Goal: Task Accomplishment & Management: Complete application form

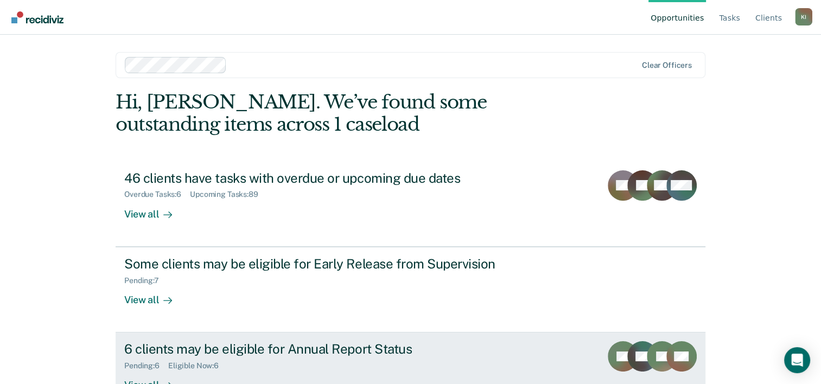
click at [297, 347] on div "6 clients may be eligible for Annual Report Status" at bounding box center [314, 349] width 381 height 16
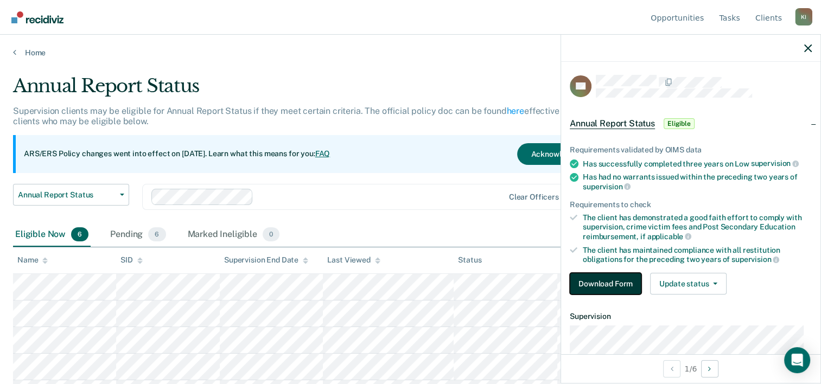
click at [594, 284] on button "Download Form" at bounding box center [606, 284] width 72 height 22
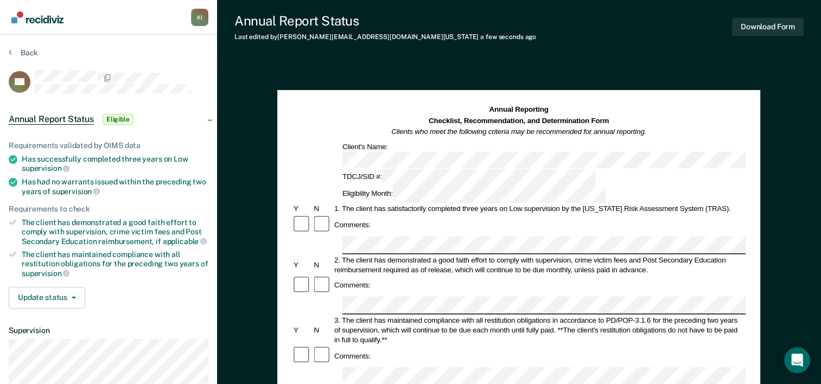
click at [382, 215] on div "Comments:" at bounding box center [519, 225] width 454 height 21
click at [372, 215] on div "Comments:" at bounding box center [519, 225] width 454 height 21
click at [367, 220] on div "Comments:" at bounding box center [353, 225] width 40 height 10
click at [378, 215] on div "Comments:" at bounding box center [519, 225] width 454 height 21
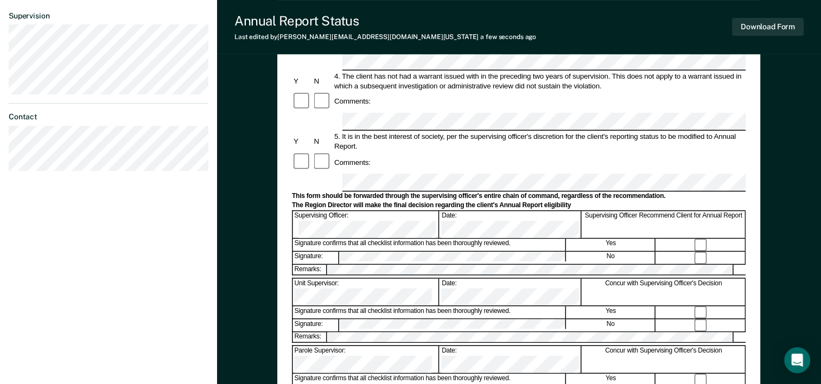
scroll to position [318, 0]
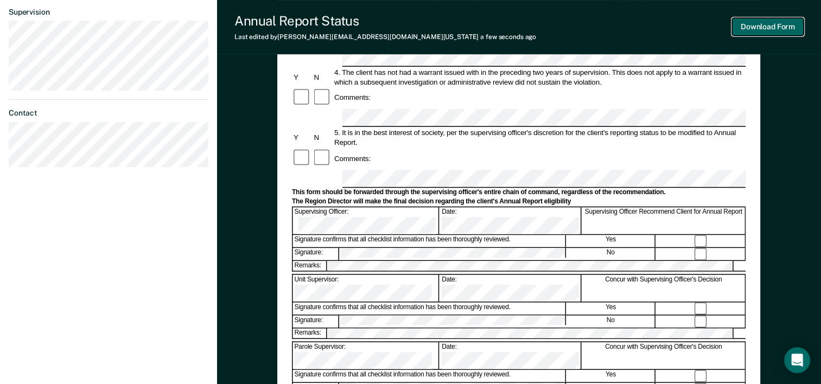
click at [761, 26] on button "Download Form" at bounding box center [768, 27] width 72 height 18
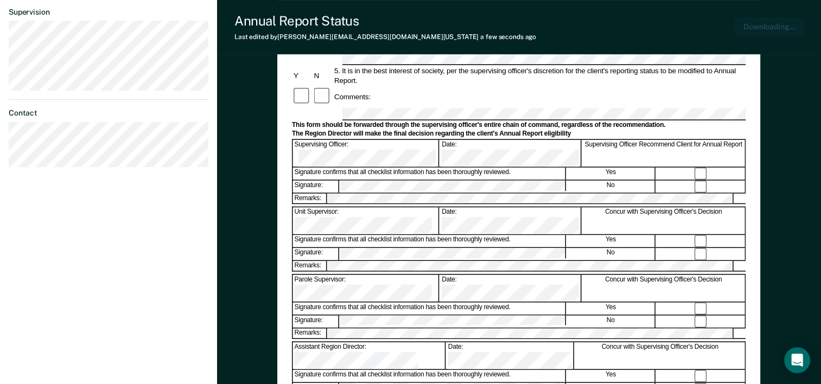
scroll to position [0, 0]
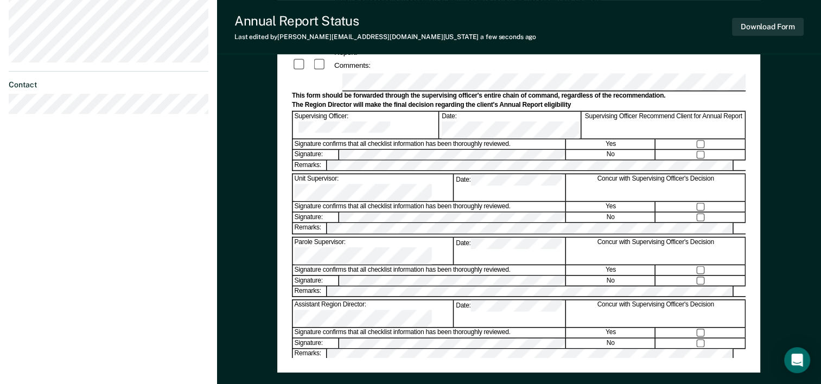
scroll to position [347, 0]
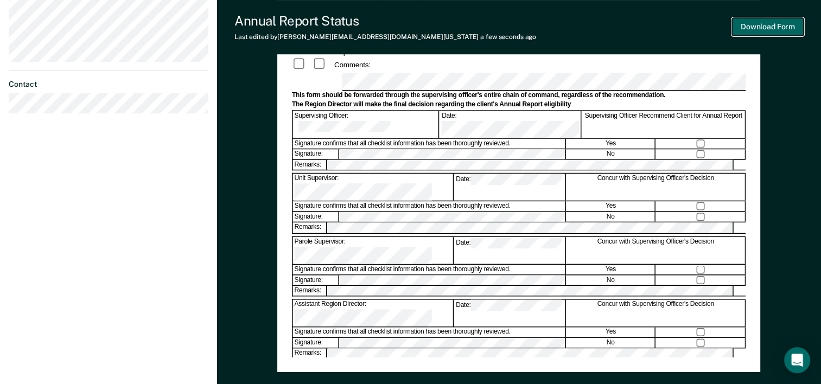
click at [771, 24] on button "Download Form" at bounding box center [768, 27] width 72 height 18
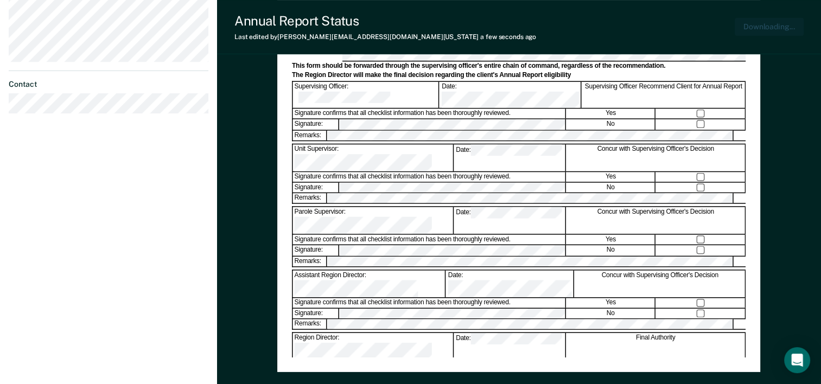
scroll to position [0, 0]
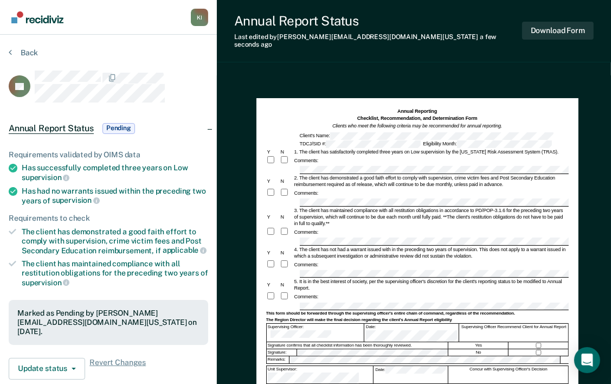
click at [24, 33] on link "Go to Recidiviz Home" at bounding box center [38, 17] width 58 height 34
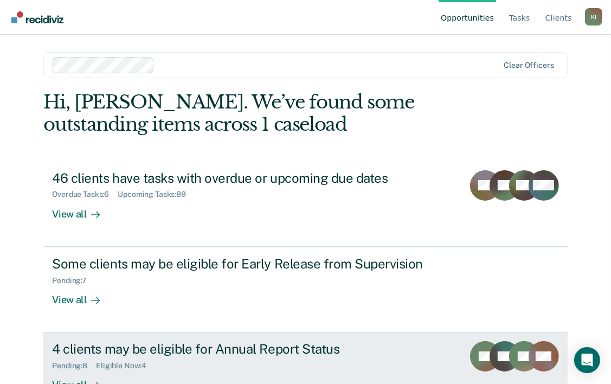
click at [174, 346] on div "4 clients may be eligible for Annual Report Status" at bounding box center [242, 349] width 381 height 16
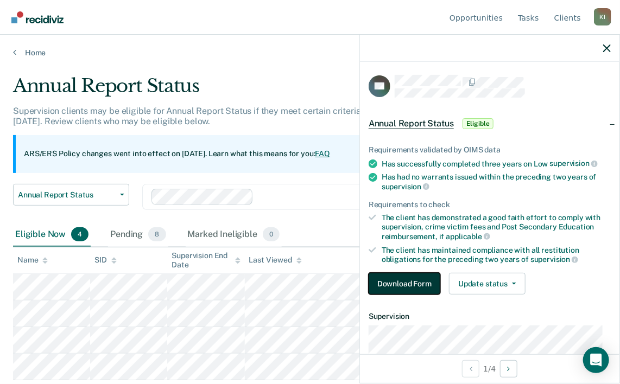
click at [407, 280] on button "Download Form" at bounding box center [404, 284] width 72 height 22
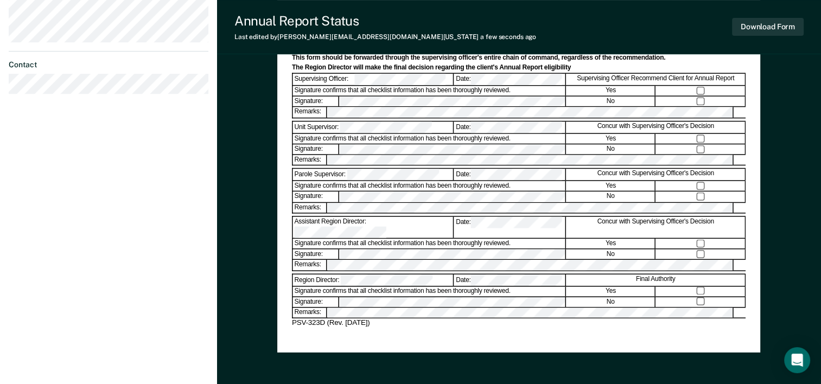
scroll to position [384, 0]
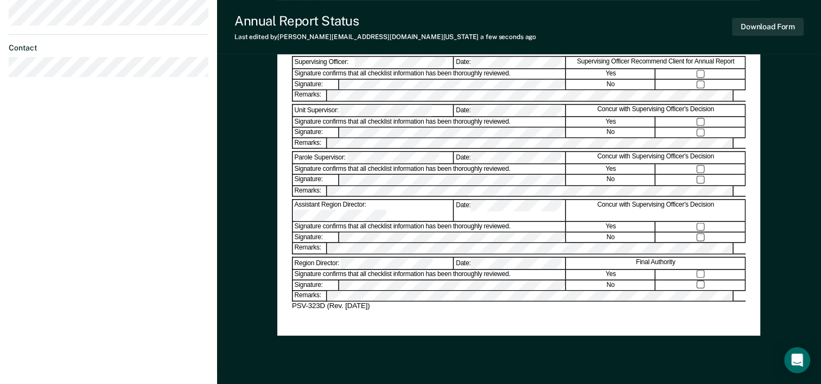
click at [649, 127] on div "No" at bounding box center [610, 132] width 89 height 10
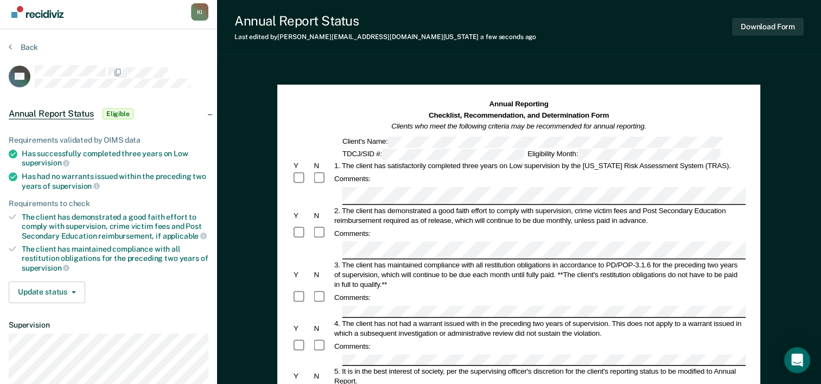
scroll to position [0, 0]
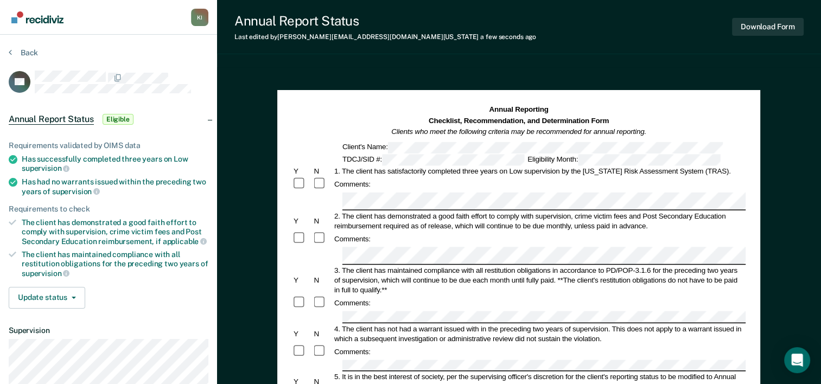
drag, startPoint x: 567, startPoint y: 33, endPoint x: 548, endPoint y: 36, distance: 19.7
click at [548, 36] on div "Annual Report Status Last edited by [PERSON_NAME][EMAIL_ADDRESS][DOMAIN_NAME][U…" at bounding box center [519, 27] width 604 height 54
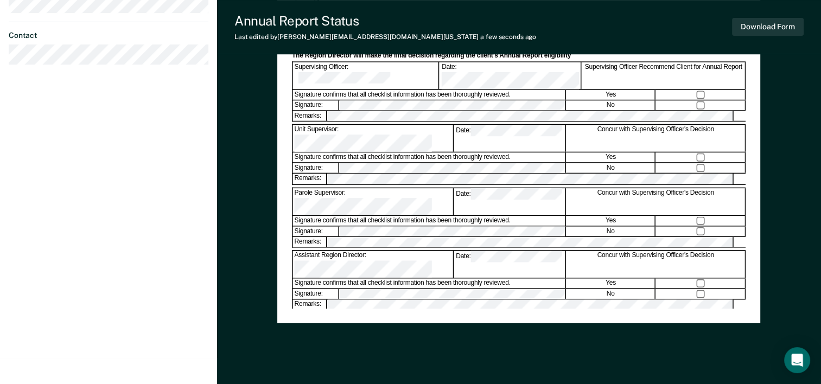
scroll to position [400, 0]
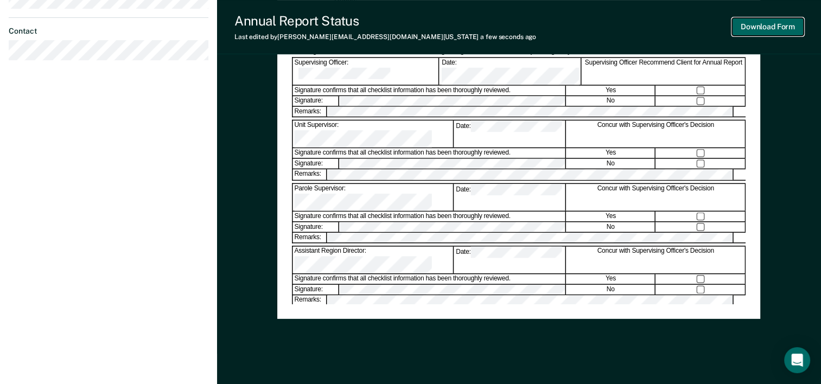
click at [762, 28] on button "Download Form" at bounding box center [768, 27] width 72 height 18
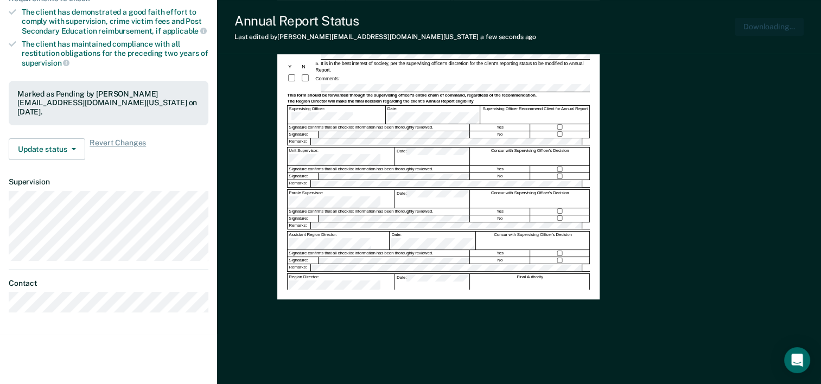
scroll to position [0, 0]
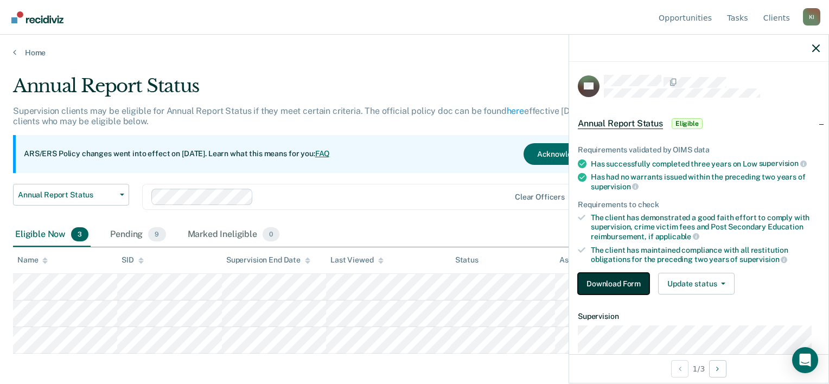
click at [612, 278] on button "Download Form" at bounding box center [614, 284] width 72 height 22
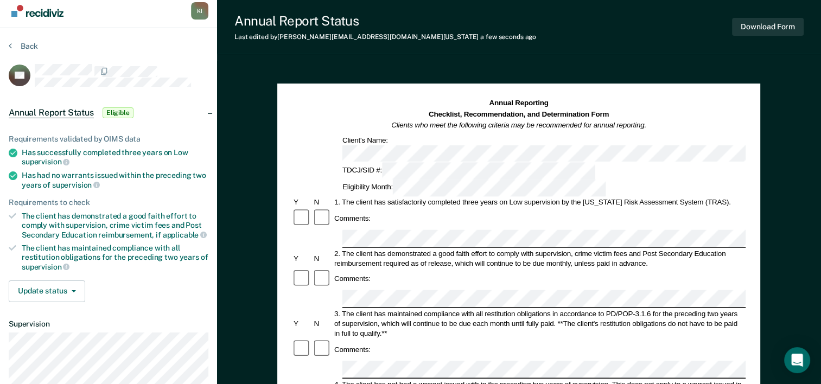
scroll to position [23, 0]
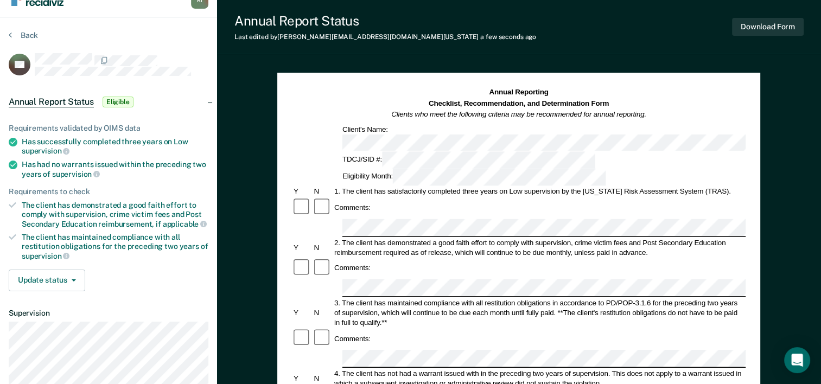
scroll to position [0, 0]
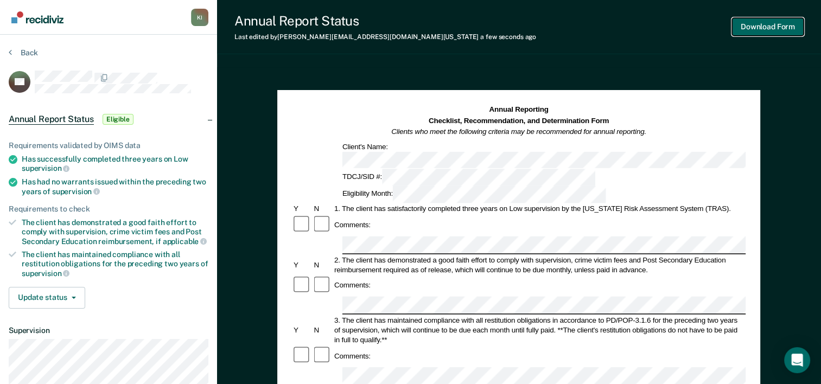
click at [765, 25] on button "Download Form" at bounding box center [768, 27] width 72 height 18
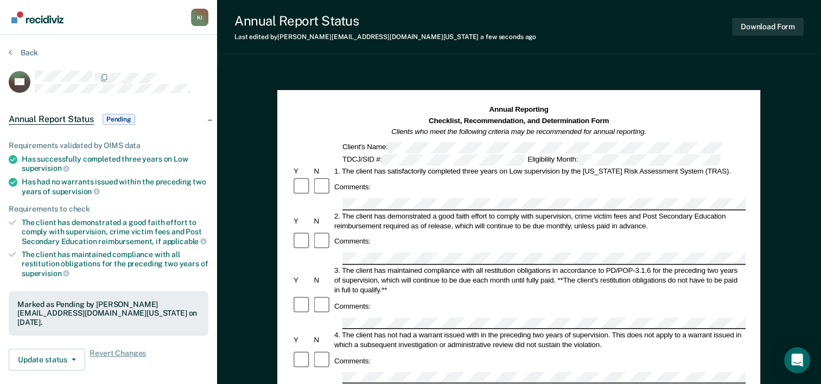
click at [195, 71] on div at bounding box center [122, 78] width 174 height 14
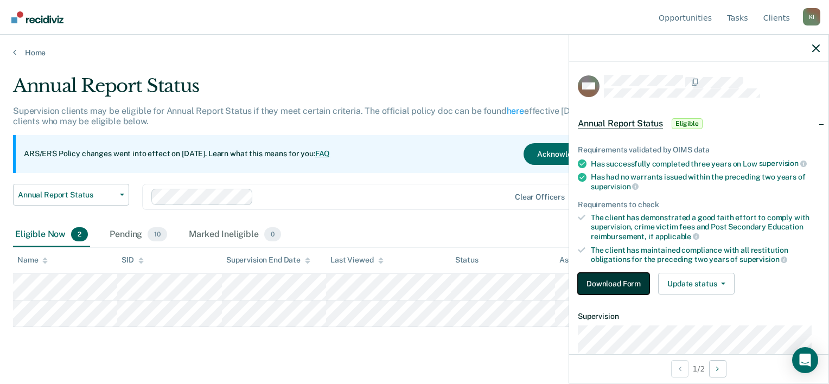
click at [605, 282] on button "Download Form" at bounding box center [614, 284] width 72 height 22
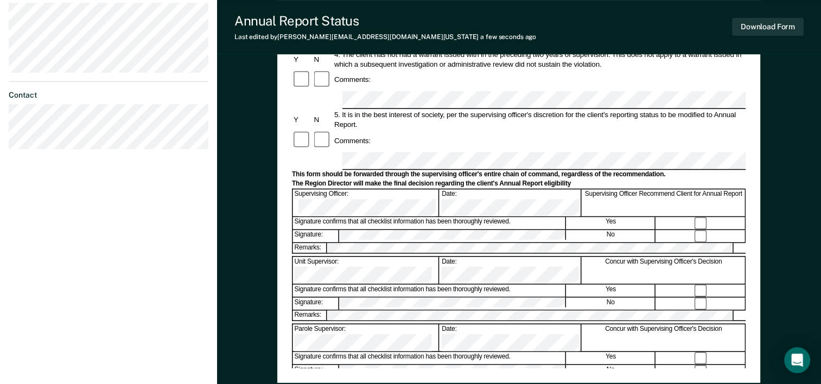
scroll to position [374, 0]
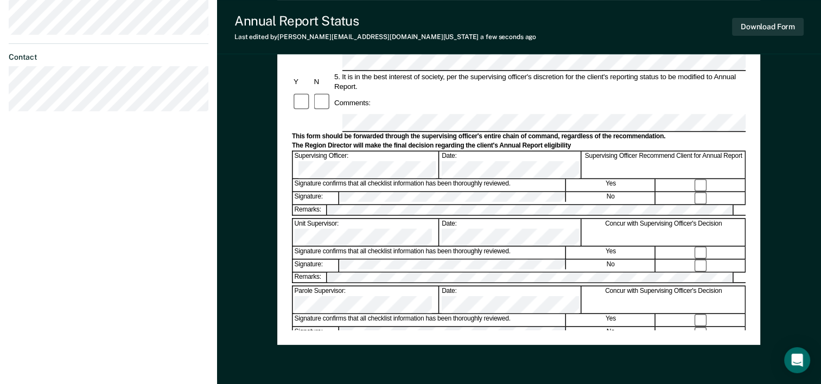
click at [755, 26] on button "Download Form" at bounding box center [768, 27] width 72 height 18
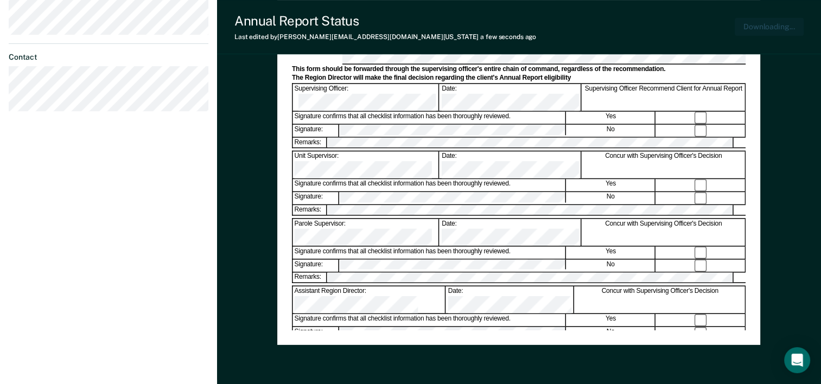
scroll to position [0, 0]
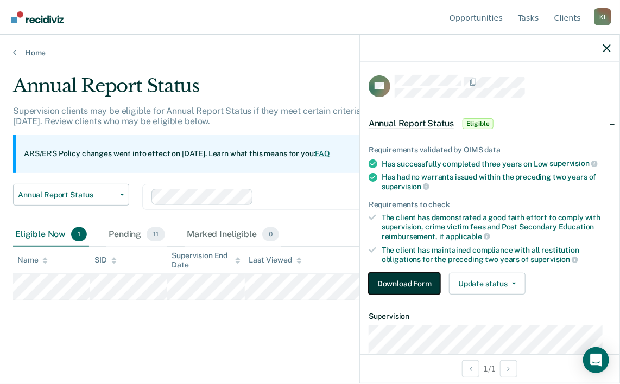
click at [393, 282] on button "Download Form" at bounding box center [404, 284] width 72 height 22
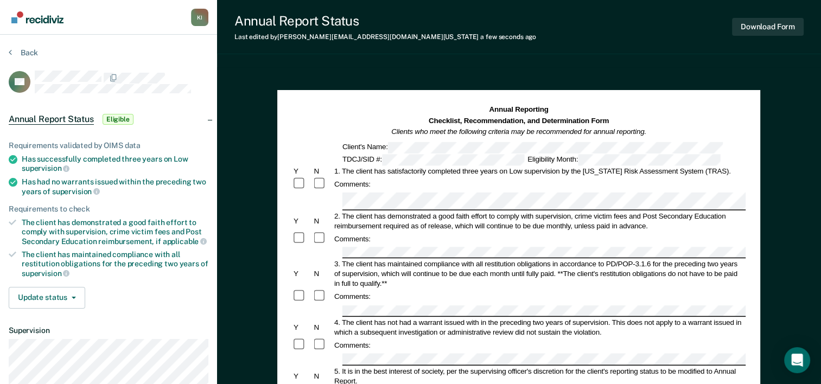
click at [65, 330] on dt "Supervision" at bounding box center [109, 330] width 200 height 9
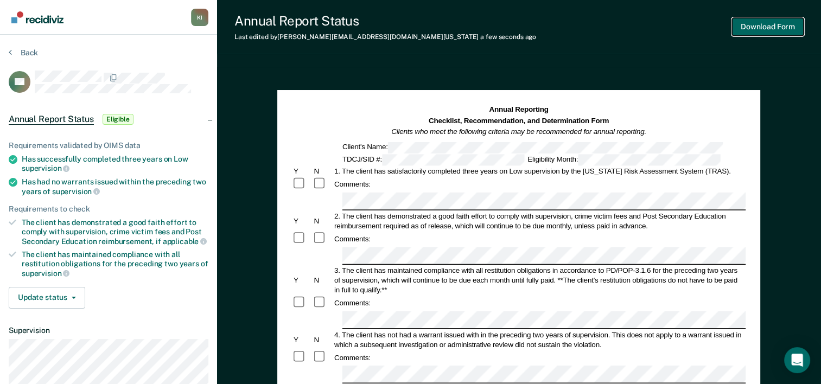
click at [755, 26] on button "Download Form" at bounding box center [768, 27] width 72 height 18
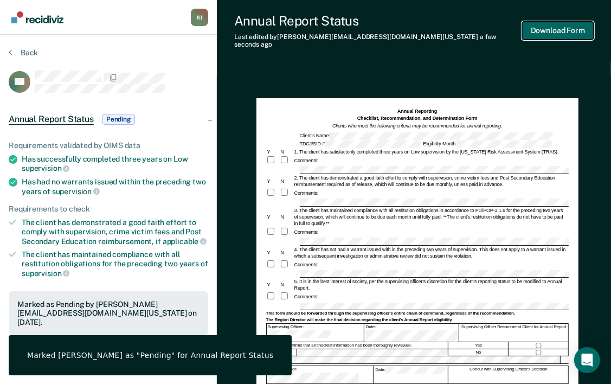
click at [545, 25] on button "Download Form" at bounding box center [558, 31] width 72 height 18
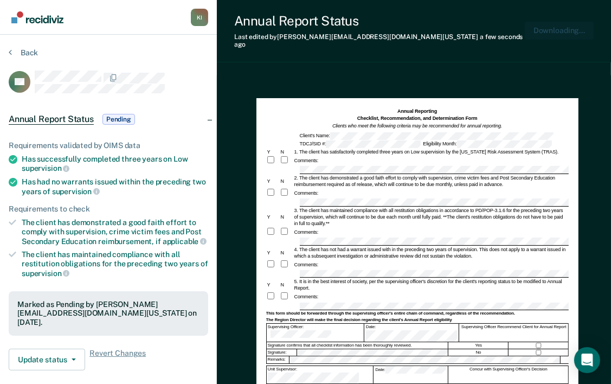
click at [541, 26] on button "Download Form" at bounding box center [558, 31] width 72 height 18
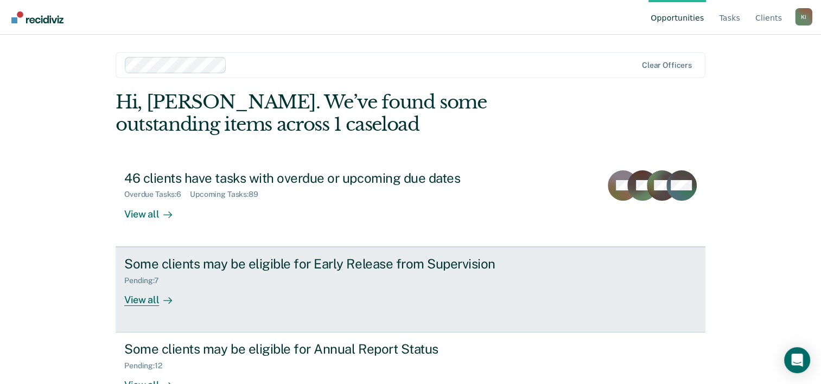
click at [141, 297] on div "View all" at bounding box center [154, 295] width 61 height 21
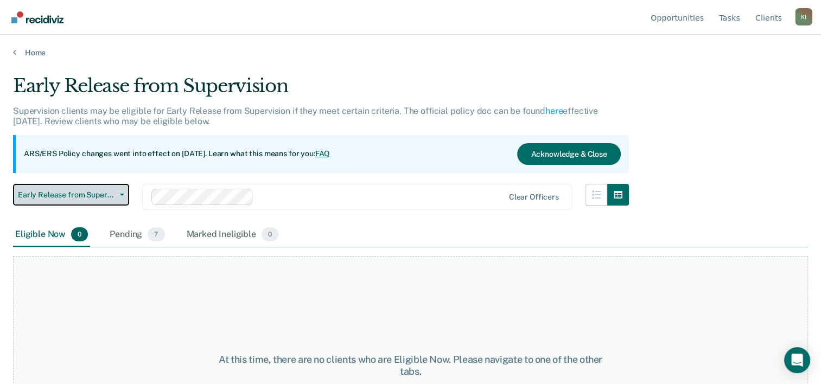
click at [128, 195] on button "Early Release from Supervision" at bounding box center [71, 195] width 116 height 22
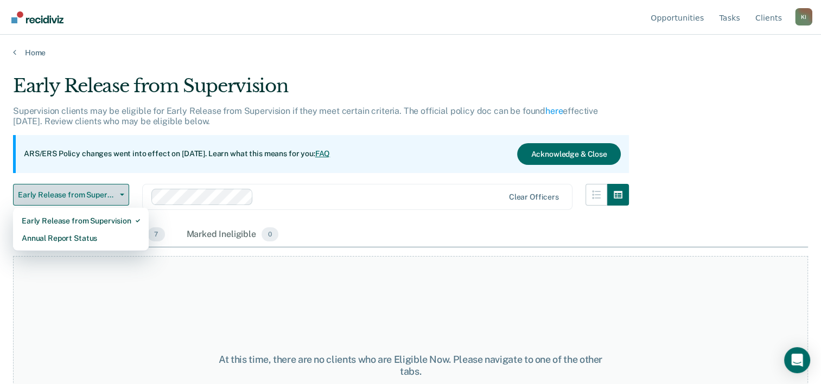
click at [127, 192] on button "Early Release from Supervision" at bounding box center [71, 195] width 116 height 22
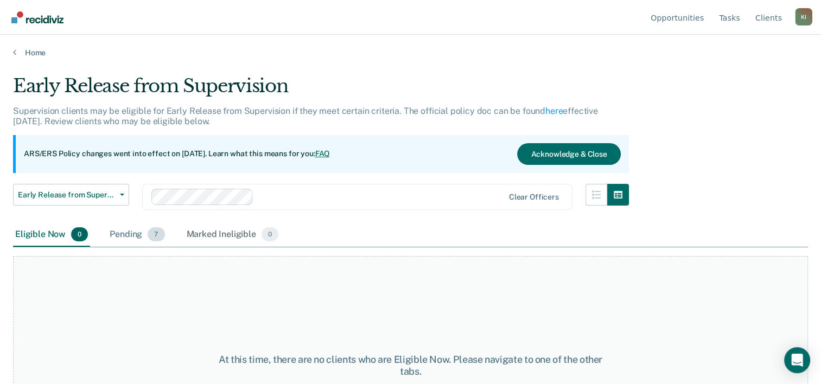
click at [131, 232] on div "Pending 7" at bounding box center [136, 235] width 59 height 24
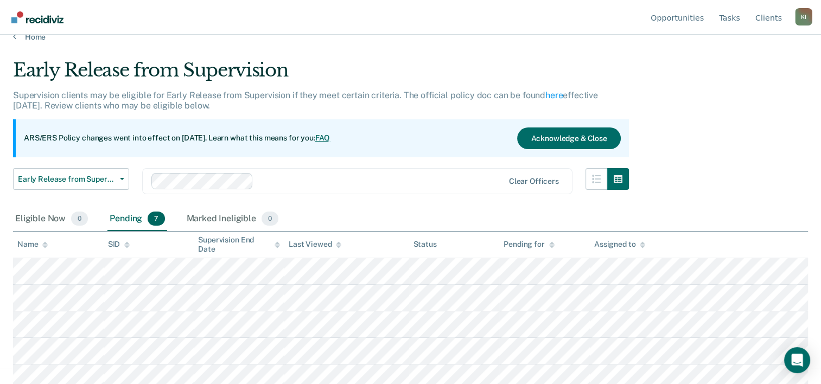
scroll to position [20, 0]
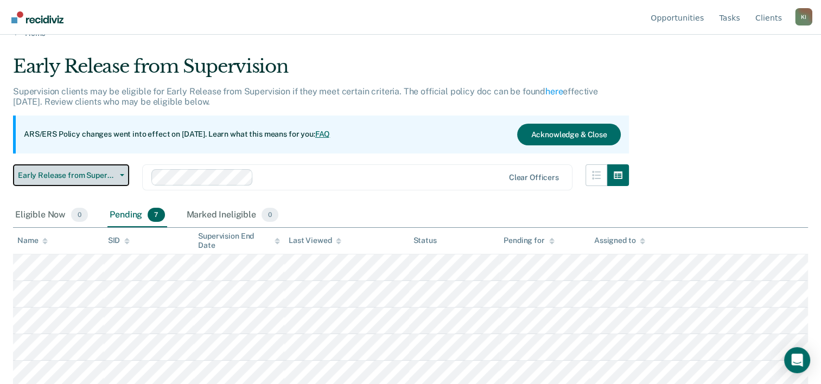
click at [122, 169] on button "Early Release from Supervision" at bounding box center [71, 175] width 116 height 22
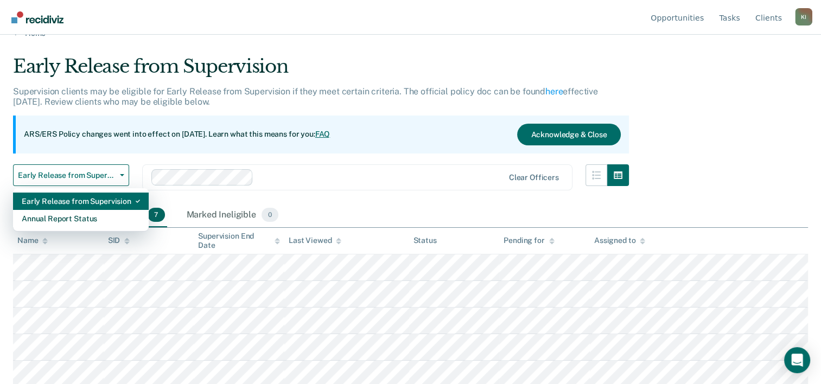
click at [105, 195] on div "Early Release from Supervision" at bounding box center [81, 201] width 118 height 17
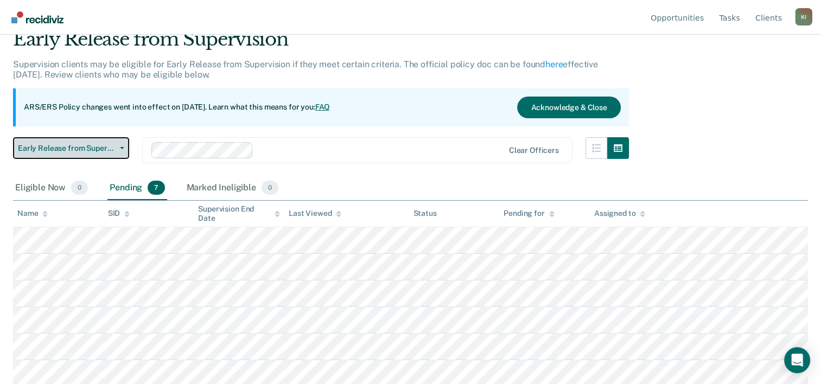
scroll to position [43, 0]
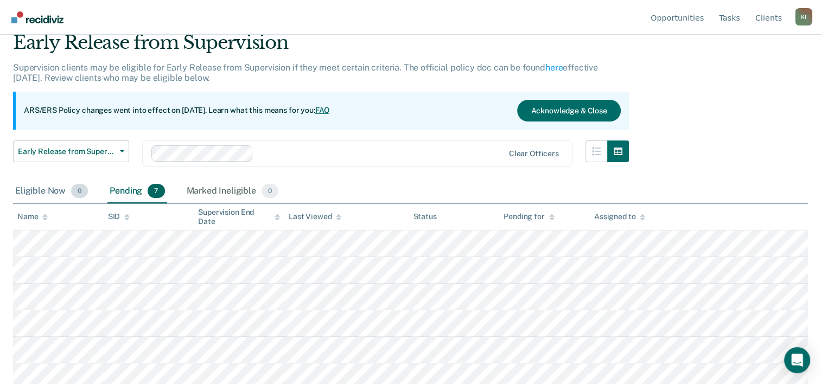
click at [37, 193] on div "Eligible Now 0" at bounding box center [51, 192] width 77 height 24
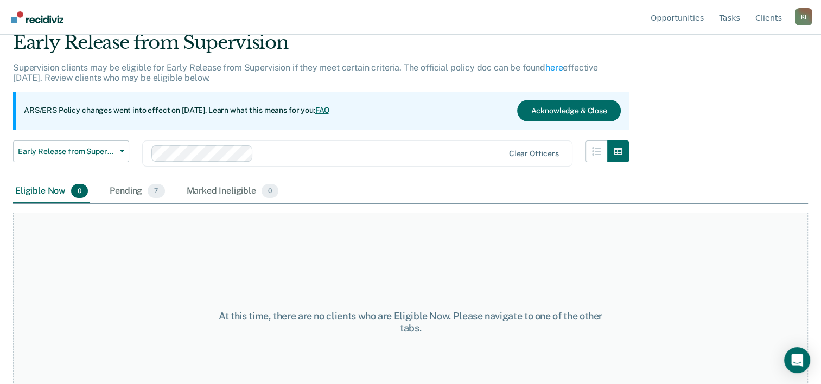
click at [37, 193] on div "Eligible Now 0" at bounding box center [51, 192] width 77 height 24
click at [122, 147] on button "Early Release from Supervision" at bounding box center [71, 152] width 116 height 22
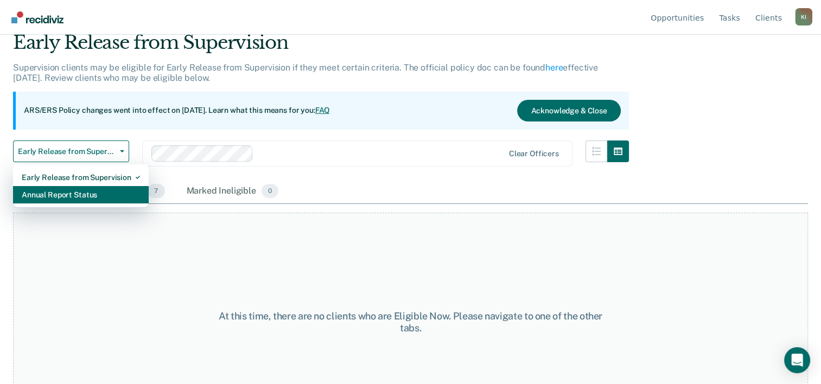
click at [81, 194] on div "Annual Report Status" at bounding box center [81, 194] width 118 height 17
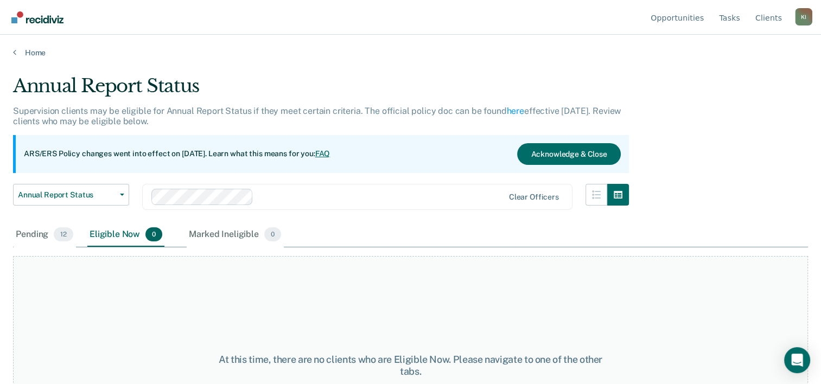
drag, startPoint x: 39, startPoint y: 232, endPoint x: 113, endPoint y: 234, distance: 74.4
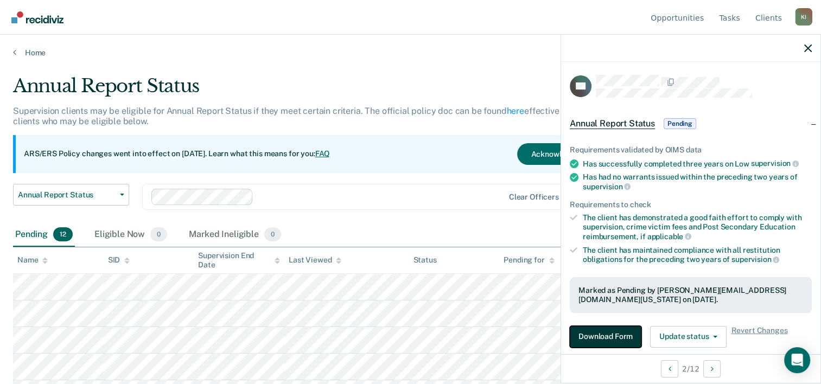
click at [598, 330] on button "Download Form" at bounding box center [606, 337] width 72 height 22
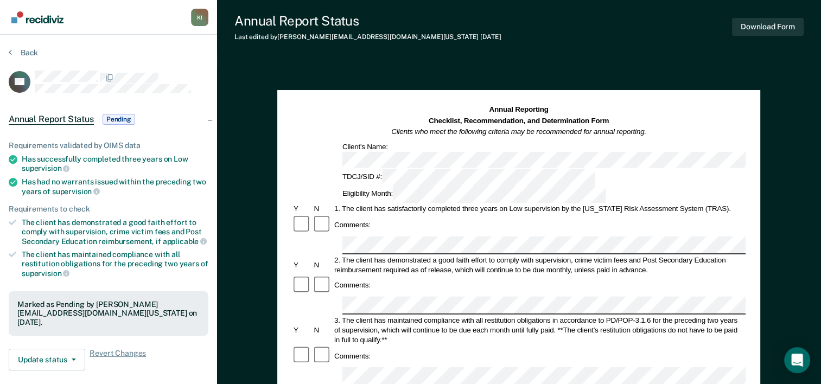
click at [310, 315] on div "Y N 3. The client has maintained compliance with all restitution obligations in…" at bounding box center [519, 329] width 454 height 29
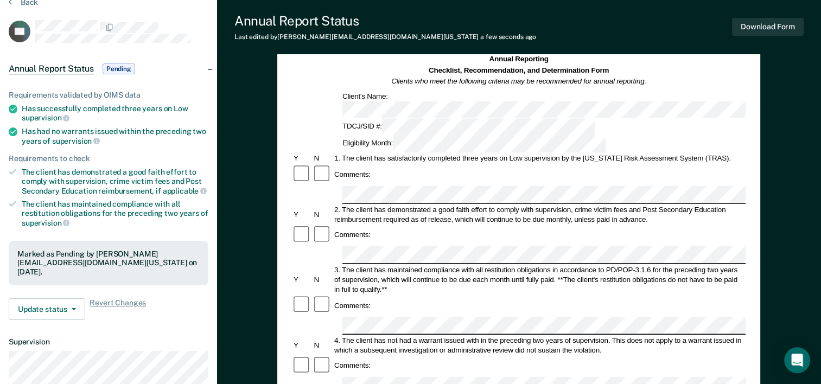
scroll to position [49, 0]
click at [758, 28] on button "Download Form" at bounding box center [768, 27] width 72 height 18
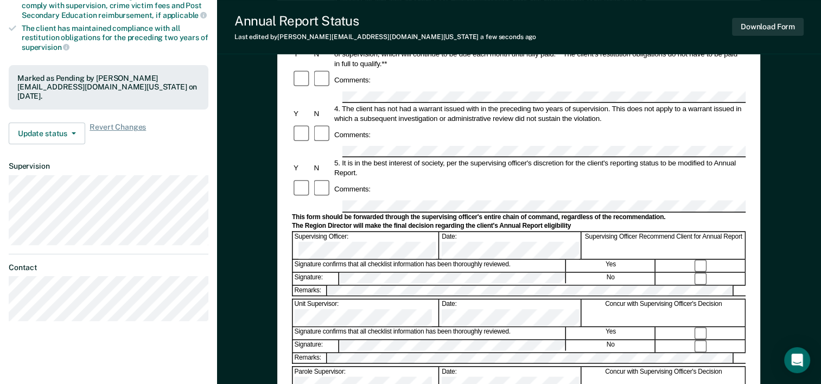
scroll to position [240, 0]
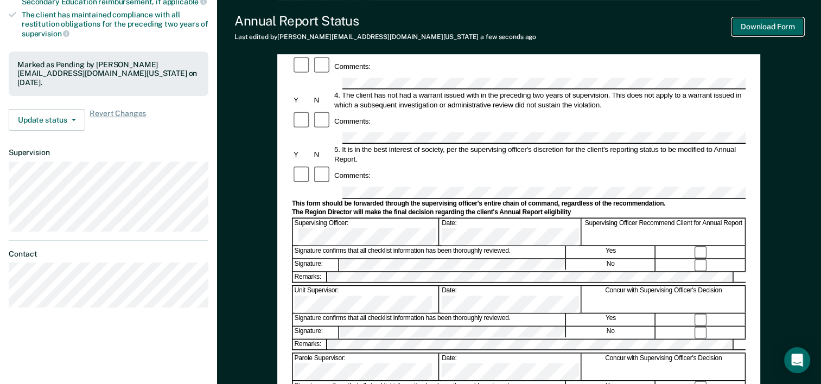
click at [756, 30] on button "Download Form" at bounding box center [768, 27] width 72 height 18
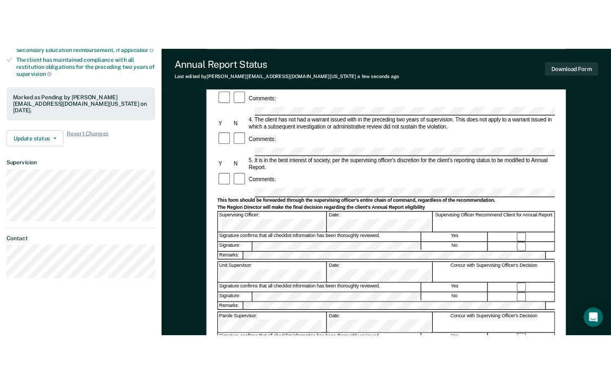
scroll to position [0, 0]
